Goal: Use online tool/utility: Utilize a website feature to perform a specific function

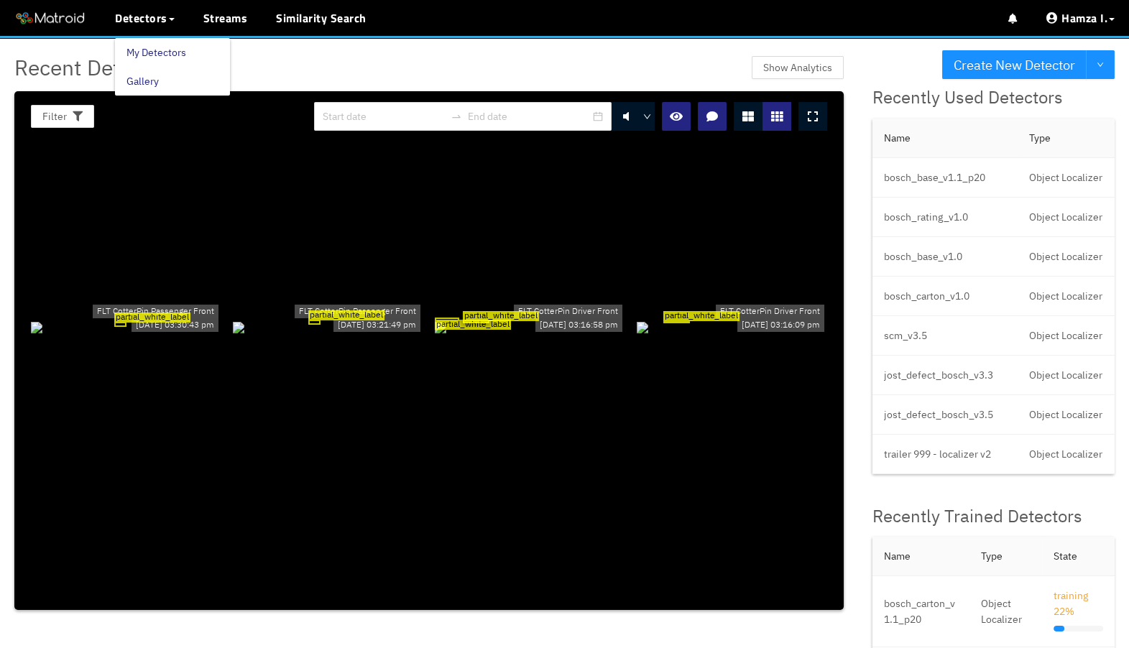
click at [145, 51] on link "My Detectors" at bounding box center [156, 52] width 60 height 29
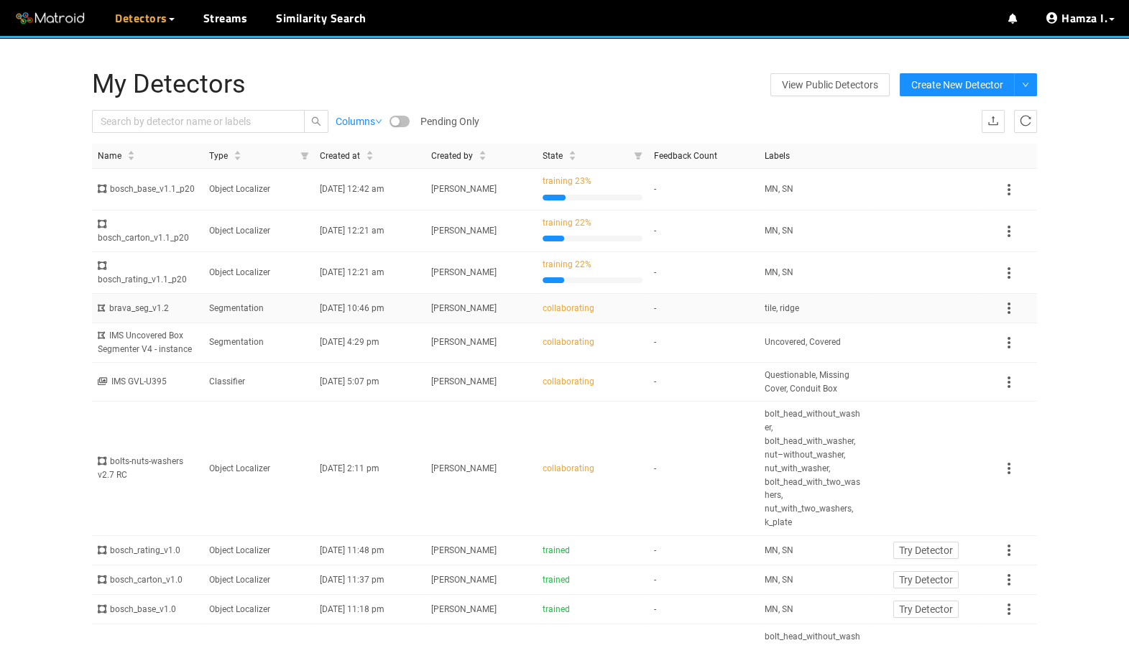
click at [266, 323] on td "Segmentation" at bounding box center [258, 308] width 111 height 29
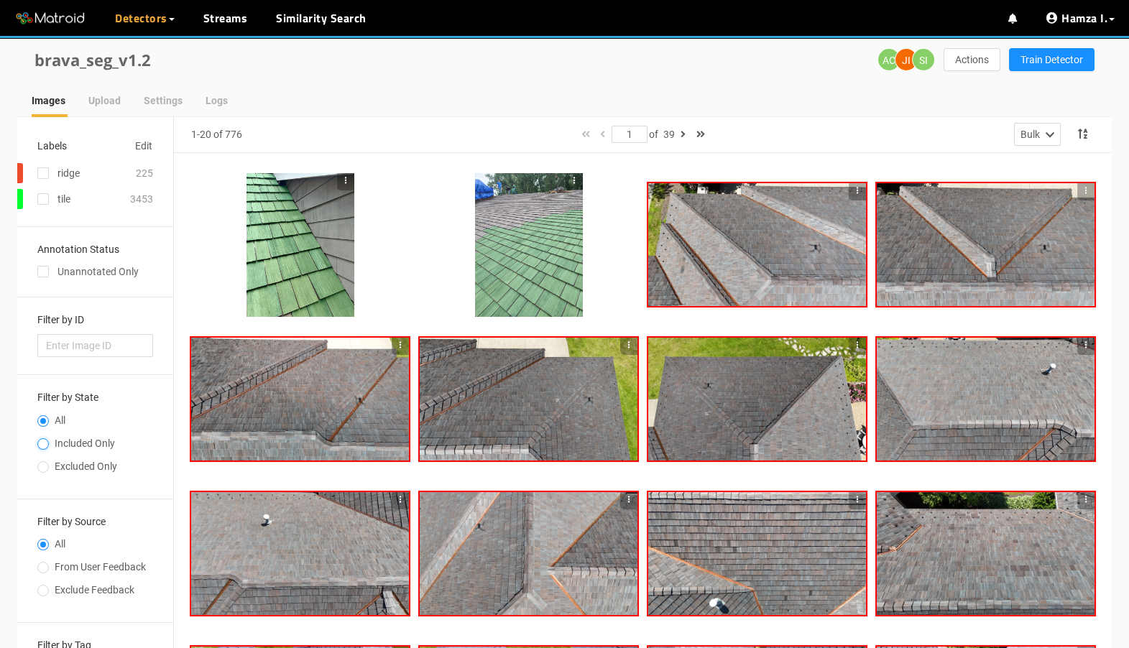
click at [44, 441] on input "Included Only" at bounding box center [42, 445] width 11 height 9
radio input "true"
radio input "false"
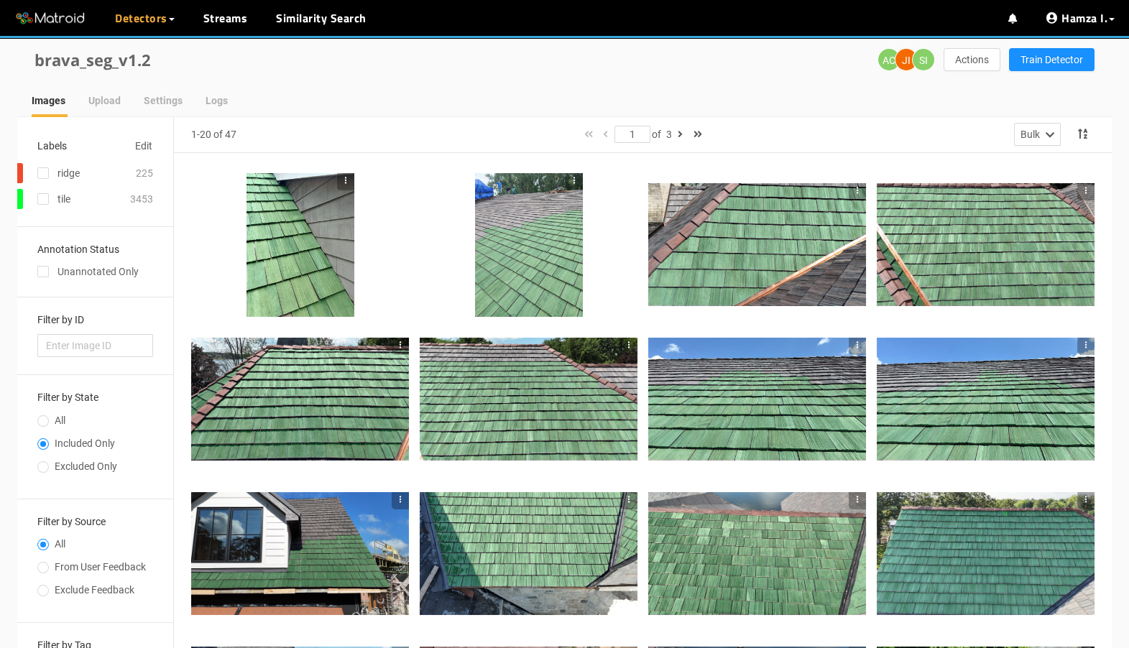
click at [298, 257] on div at bounding box center [300, 245] width 108 height 144
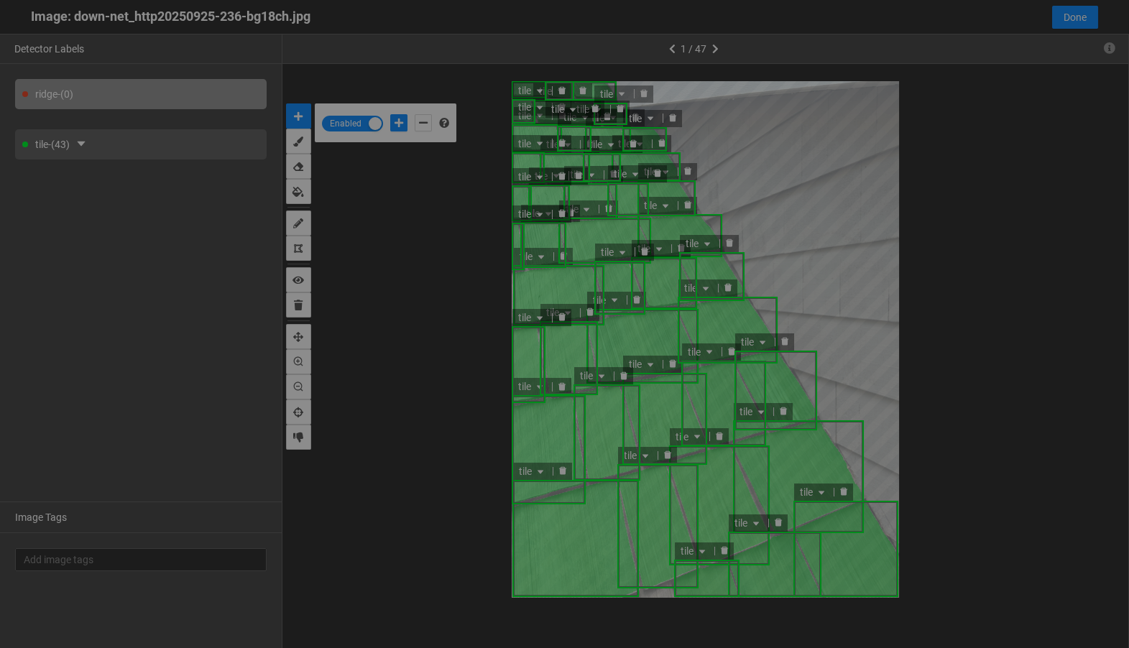
scroll to position [640, 0]
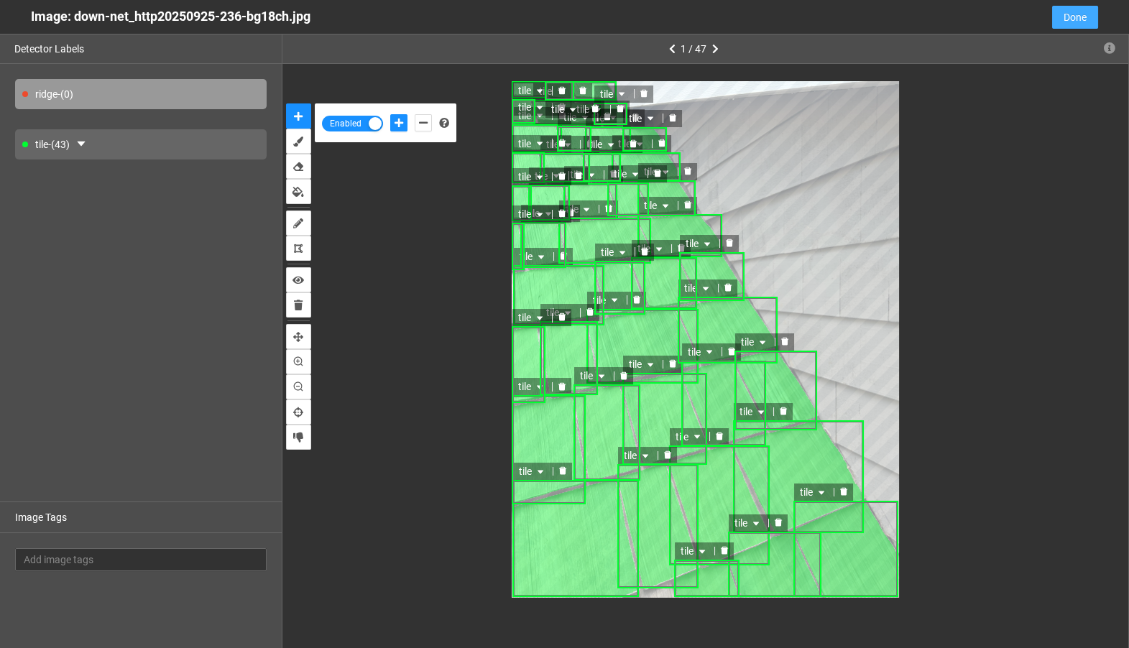
click at [1085, 19] on span "Done" at bounding box center [1075, 17] width 23 height 16
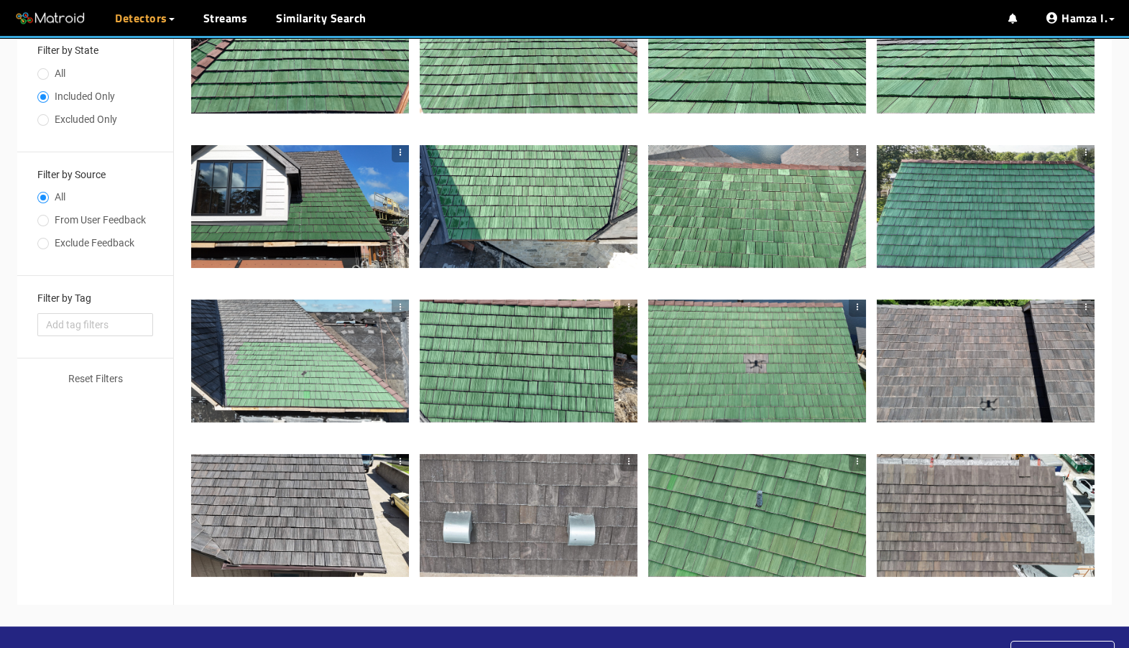
scroll to position [351, 0]
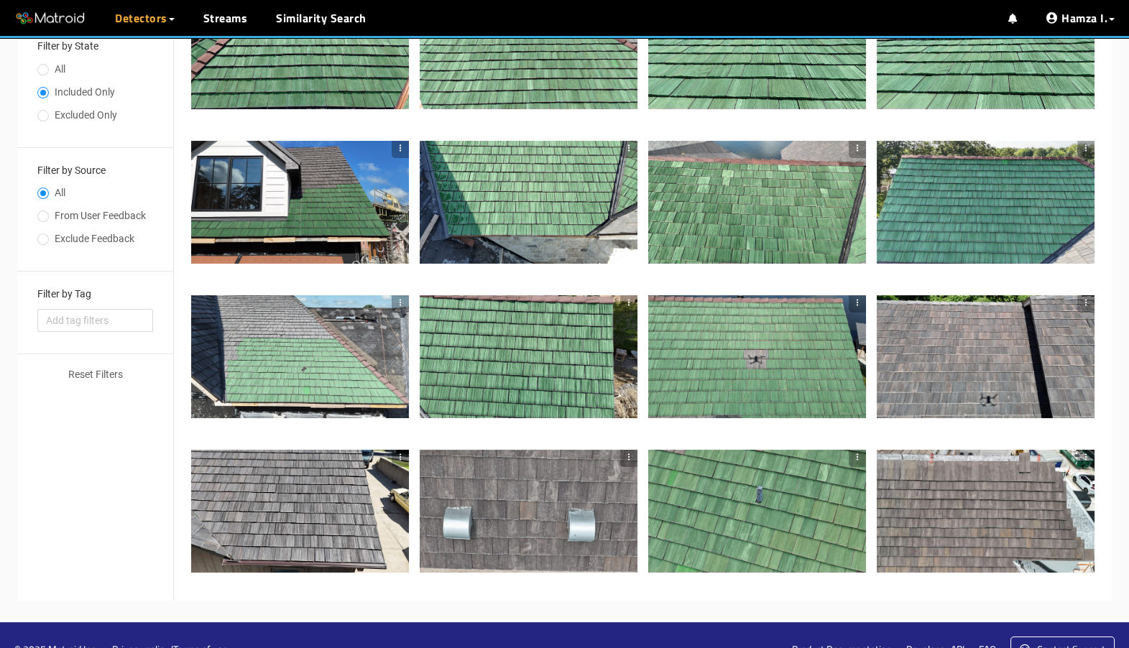
click at [582, 507] on div at bounding box center [529, 511] width 218 height 122
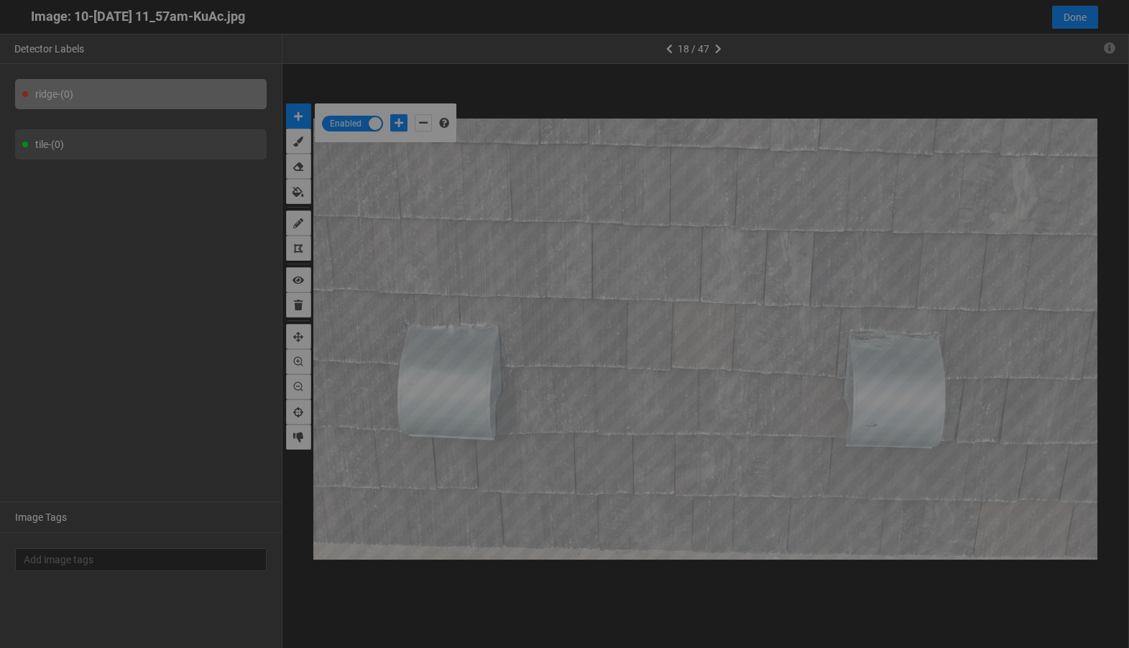
scroll to position [640, 0]
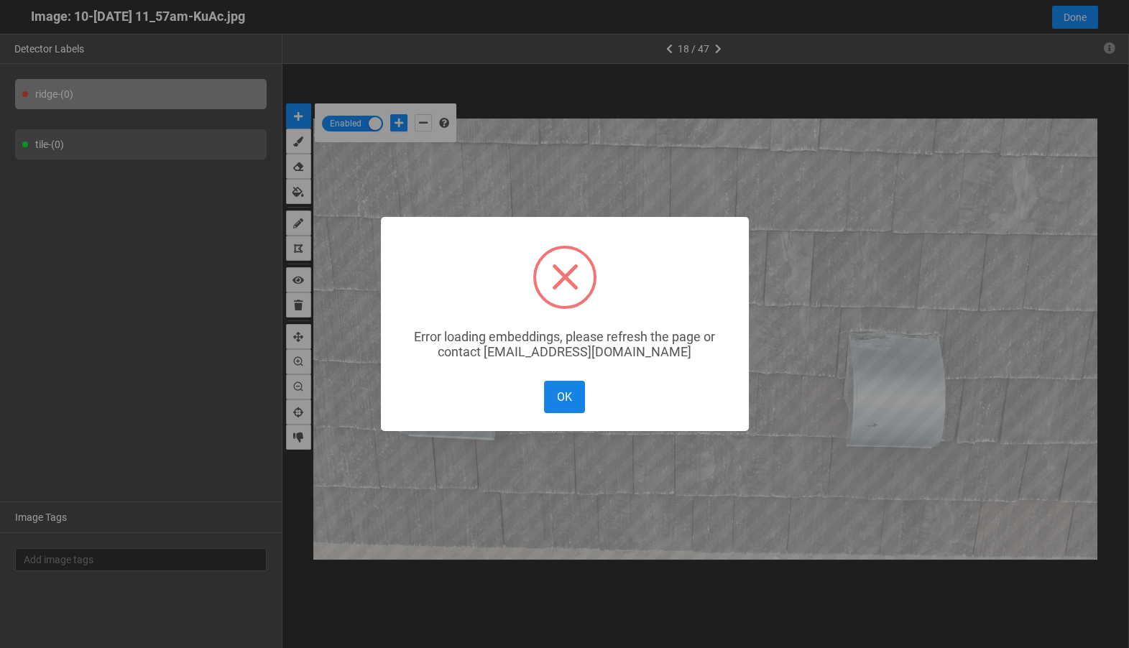
click at [554, 383] on button "OK" at bounding box center [564, 397] width 40 height 32
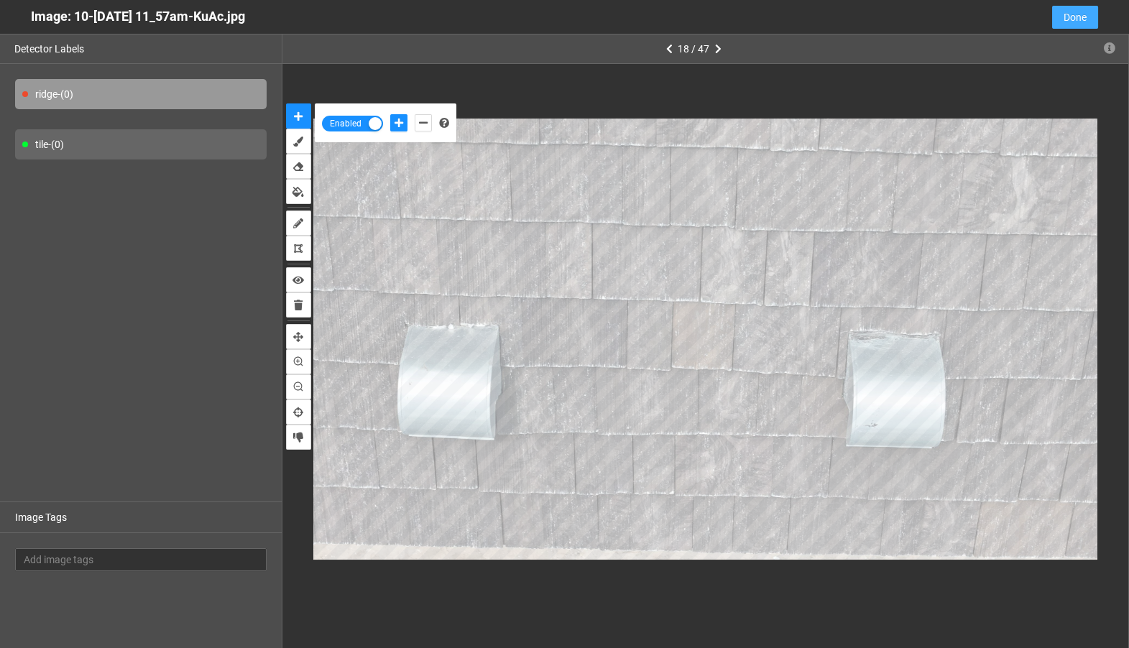
click at [1080, 14] on span "Done" at bounding box center [1075, 17] width 23 height 16
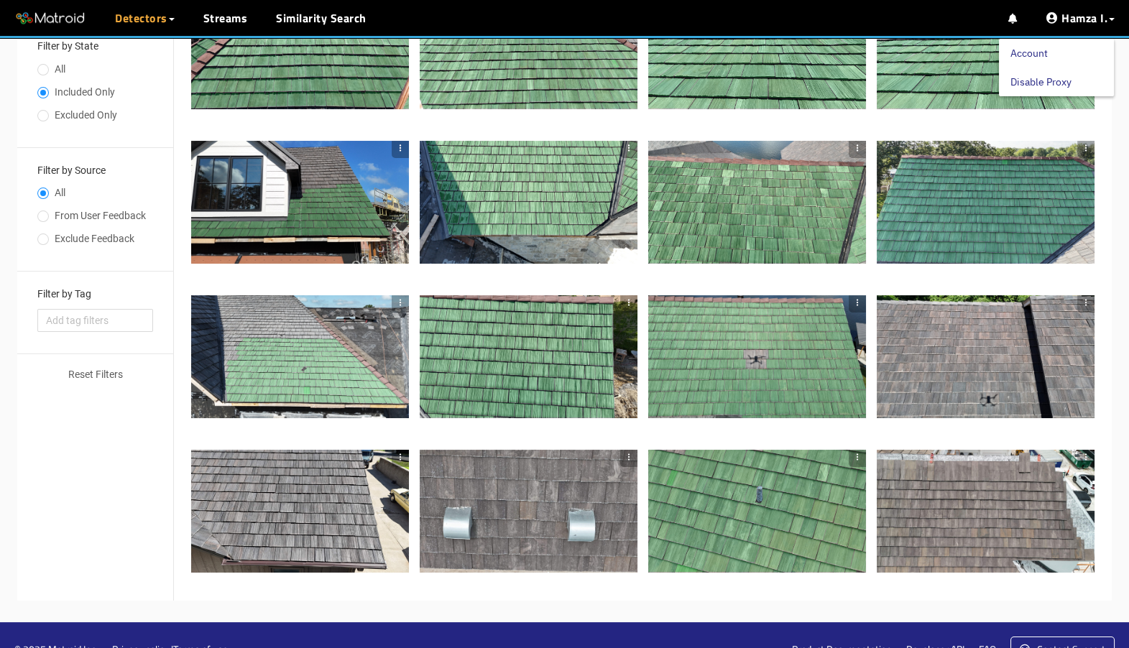
click at [1049, 84] on link "Disable Proxy" at bounding box center [1040, 82] width 61 height 29
